Goal: Task Accomplishment & Management: Complete application form

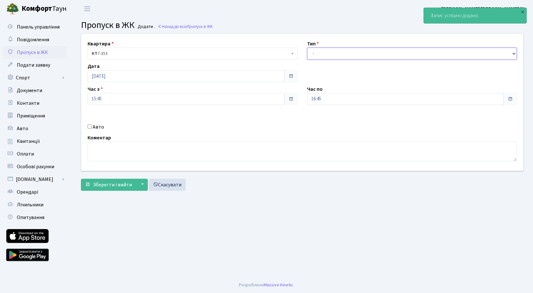
click at [340, 52] on select "- Доставка Таксі Гості Сервіс" at bounding box center [412, 54] width 210 height 12
select select "3"
click at [307, 48] on select "- Доставка Таксі Гості Сервіс" at bounding box center [412, 54] width 210 height 12
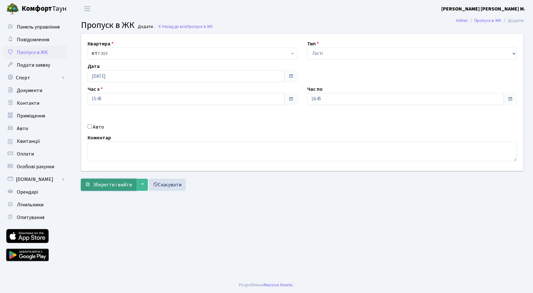
click at [97, 184] on span "Зберегти і вийти" at bounding box center [112, 184] width 39 height 7
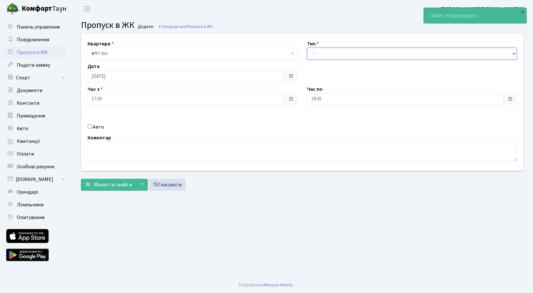
click at [331, 51] on select "- Доставка Таксі Гості Сервіс" at bounding box center [412, 54] width 210 height 12
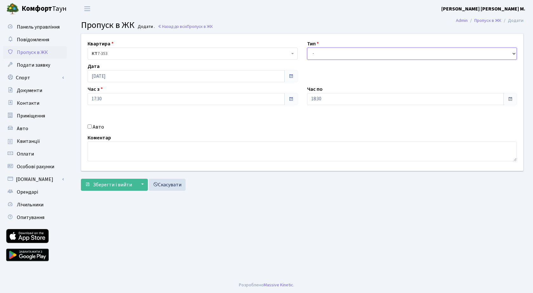
select select "3"
click at [307, 48] on select "- Доставка Таксі Гості Сервіс" at bounding box center [412, 54] width 210 height 12
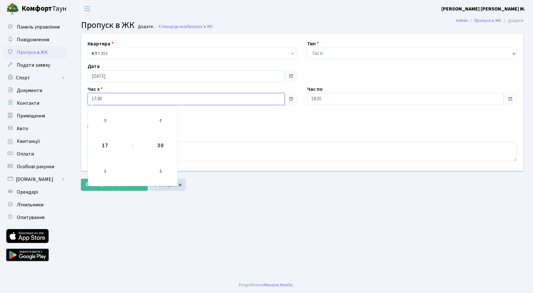
click at [192, 103] on input "17:30" at bounding box center [186, 99] width 197 height 12
click at [108, 123] on icon at bounding box center [104, 120] width 17 height 17
type input "18:30"
click at [354, 103] on input "18:30" at bounding box center [405, 99] width 197 height 12
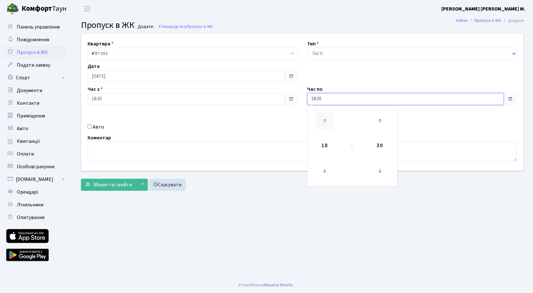
click at [324, 119] on icon at bounding box center [324, 120] width 17 height 17
type input "19:30"
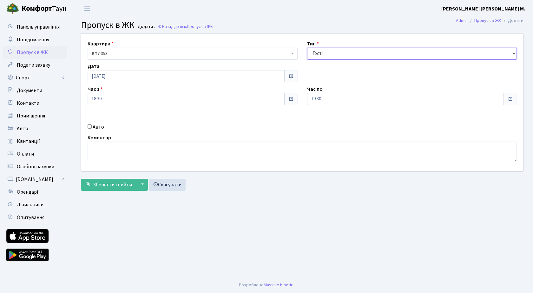
click at [351, 54] on select "- Доставка Таксі Гості Сервіс" at bounding box center [412, 54] width 210 height 12
click at [307, 48] on select "- Доставка Таксі Гості Сервіс" at bounding box center [412, 54] width 210 height 12
click at [127, 188] on button "Зберегти і вийти" at bounding box center [108, 185] width 55 height 12
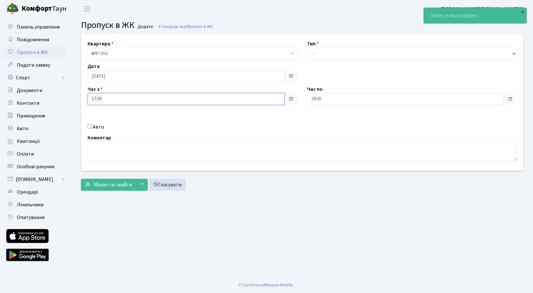
click at [117, 98] on input "17:30" at bounding box center [186, 99] width 197 height 12
click at [106, 117] on icon at bounding box center [104, 120] width 17 height 17
type input "19:30"
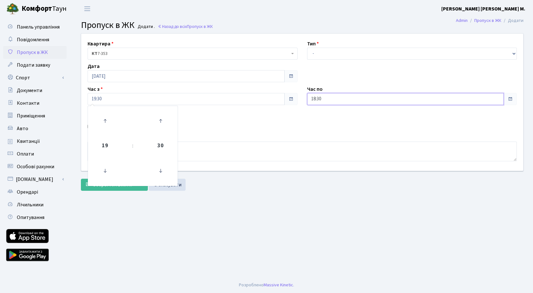
click at [338, 101] on input "18:30" at bounding box center [405, 99] width 197 height 12
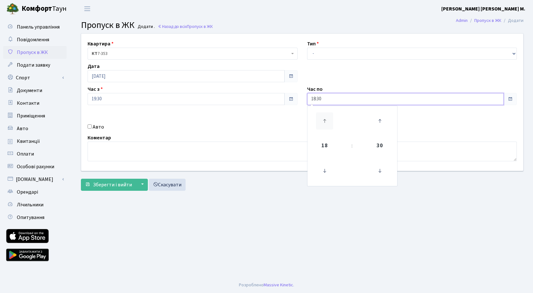
click at [324, 116] on icon at bounding box center [324, 120] width 17 height 17
type input "20:30"
click at [354, 53] on select "- Доставка Таксі Гості Сервіс" at bounding box center [412, 54] width 210 height 12
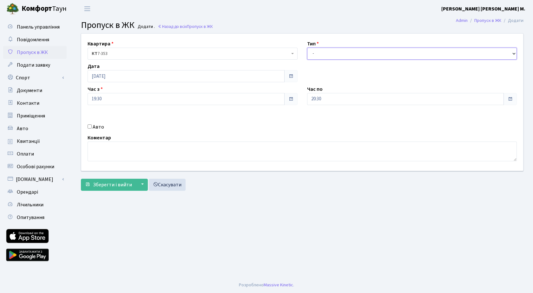
select select "3"
click at [307, 48] on select "- Доставка Таксі Гості Сервіс" at bounding box center [412, 54] width 210 height 12
click at [108, 183] on span "Зберегти і вийти" at bounding box center [112, 184] width 39 height 7
click at [140, 78] on input "[DATE]" at bounding box center [186, 76] width 197 height 12
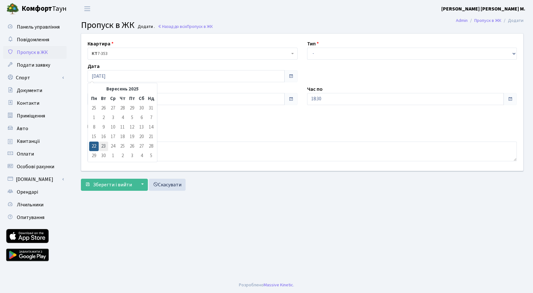
click at [104, 147] on td "23" at bounding box center [104, 146] width 10 height 10
type input "[DATE]"
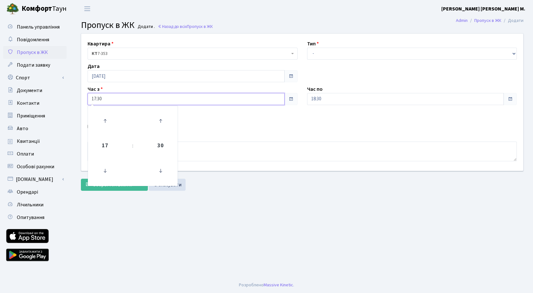
click at [139, 103] on input "17:30" at bounding box center [186, 99] width 197 height 12
click at [104, 120] on icon at bounding box center [104, 120] width 17 height 17
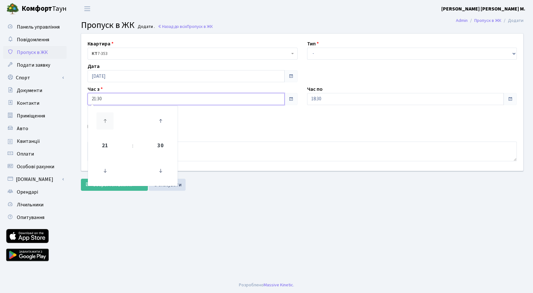
click at [104, 120] on icon at bounding box center [104, 120] width 17 height 17
click at [103, 119] on icon at bounding box center [104, 120] width 17 height 17
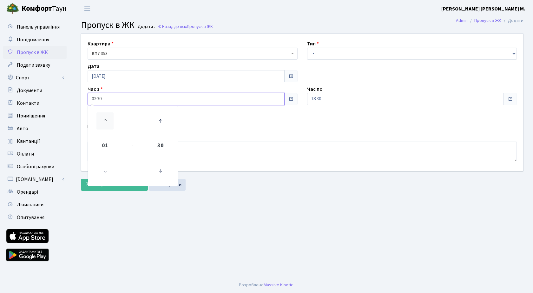
click at [103, 119] on icon at bounding box center [104, 120] width 17 height 17
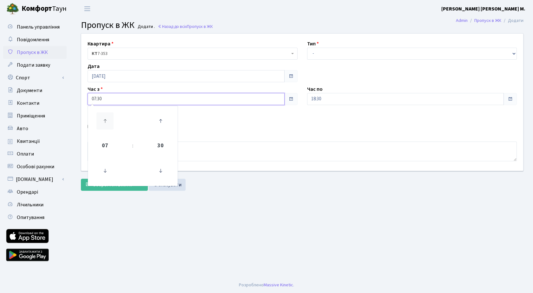
click at [103, 119] on icon at bounding box center [104, 120] width 17 height 17
click at [162, 170] on icon at bounding box center [160, 170] width 17 height 17
click at [162, 169] on icon at bounding box center [160, 170] width 17 height 17
type input "08:00"
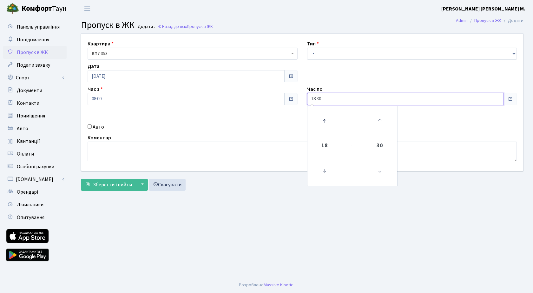
click at [357, 98] on input "18:30" at bounding box center [405, 99] width 197 height 12
click at [324, 168] on icon at bounding box center [324, 170] width 17 height 17
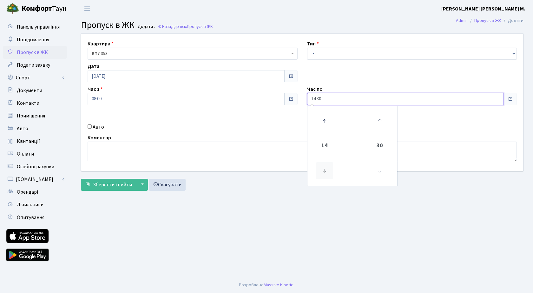
click at [324, 168] on icon at bounding box center [324, 170] width 17 height 17
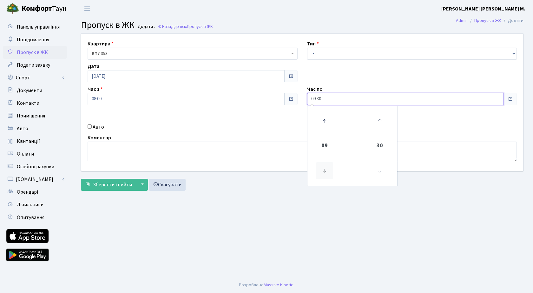
click at [324, 168] on icon at bounding box center [324, 170] width 17 height 17
click at [376, 169] on icon at bounding box center [379, 170] width 17 height 17
click at [380, 122] on icon at bounding box center [379, 120] width 17 height 17
click at [379, 121] on icon at bounding box center [379, 120] width 17 height 17
type input "08:45"
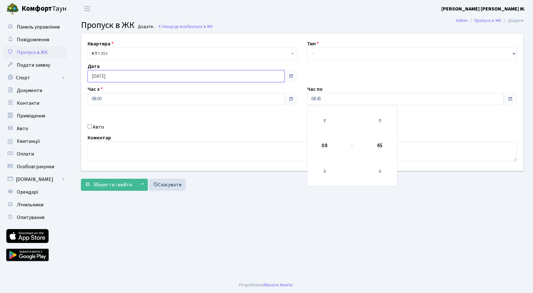
click at [123, 74] on input "23.09.2025" at bounding box center [186, 76] width 197 height 12
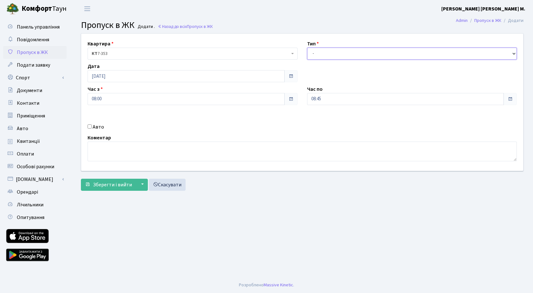
click at [342, 50] on select "- Доставка Таксі Гості Сервіс" at bounding box center [412, 54] width 210 height 12
select select "3"
click at [307, 48] on select "- Доставка Таксі Гості Сервіс" at bounding box center [412, 54] width 210 height 12
click at [111, 183] on span "Зберегти і вийти" at bounding box center [112, 184] width 39 height 7
